Goal: Find specific page/section: Find specific page/section

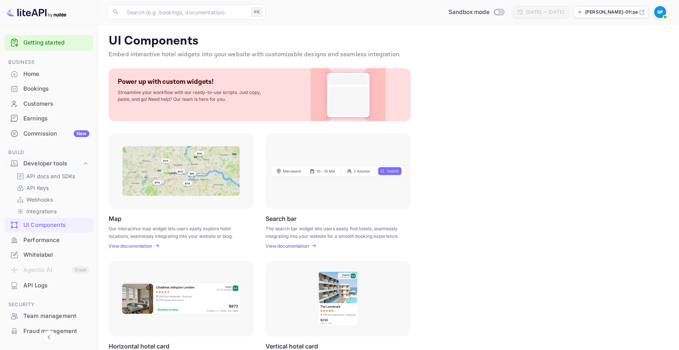
click at [37, 14] on img at bounding box center [36, 12] width 60 height 12
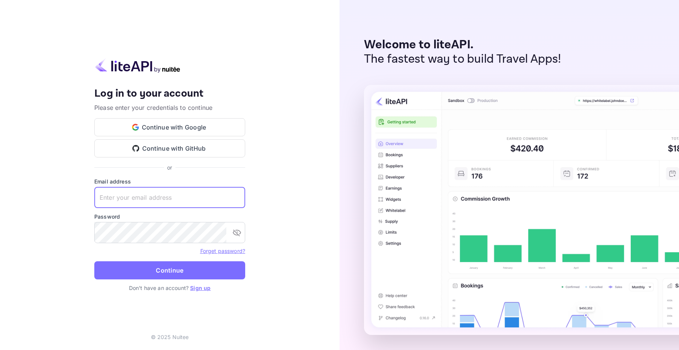
click at [133, 197] on input "text" at bounding box center [169, 197] width 151 height 21
type input "[EMAIL_ADDRESS][DOMAIN_NAME]"
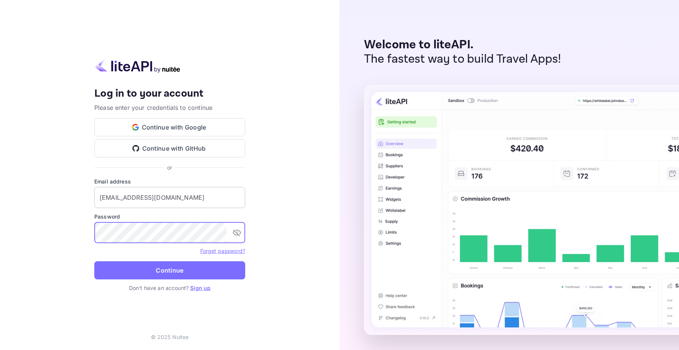
click at [94, 261] on button "Continue" at bounding box center [169, 270] width 151 height 18
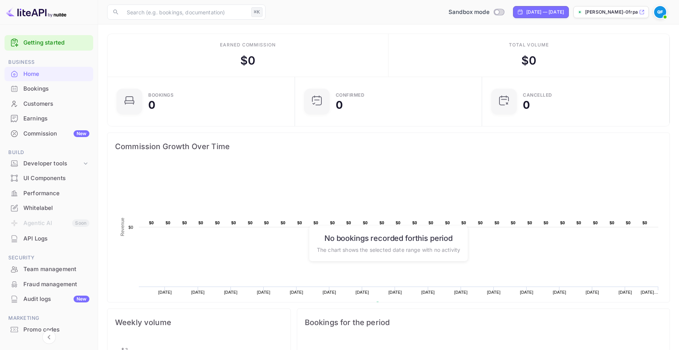
scroll to position [29, 0]
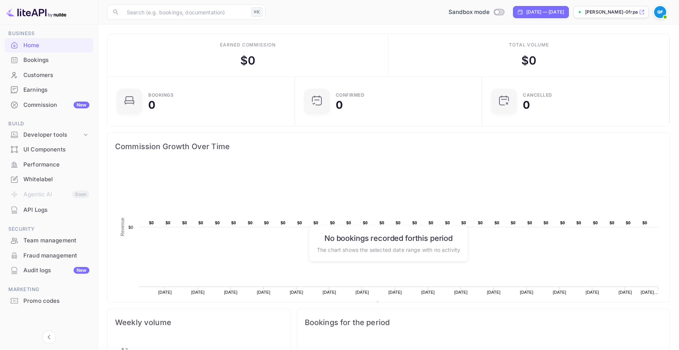
click at [41, 179] on div "Whitelabel" at bounding box center [56, 179] width 66 height 9
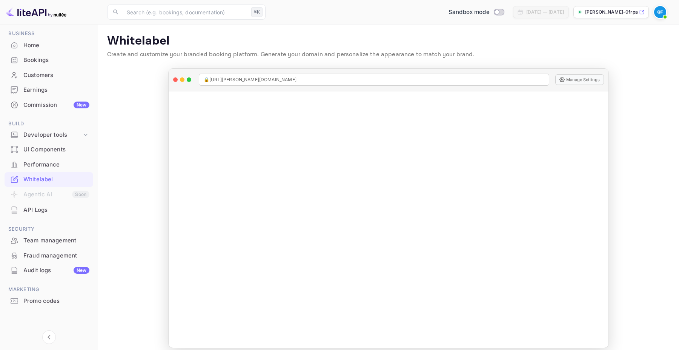
click at [27, 46] on div "Home" at bounding box center [56, 45] width 66 height 9
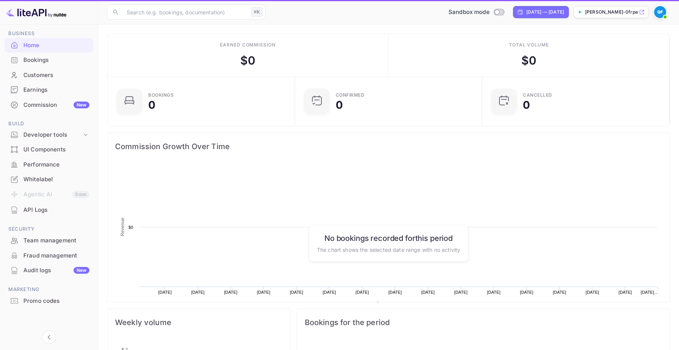
scroll to position [123, 183]
